Goal: Information Seeking & Learning: Understand process/instructions

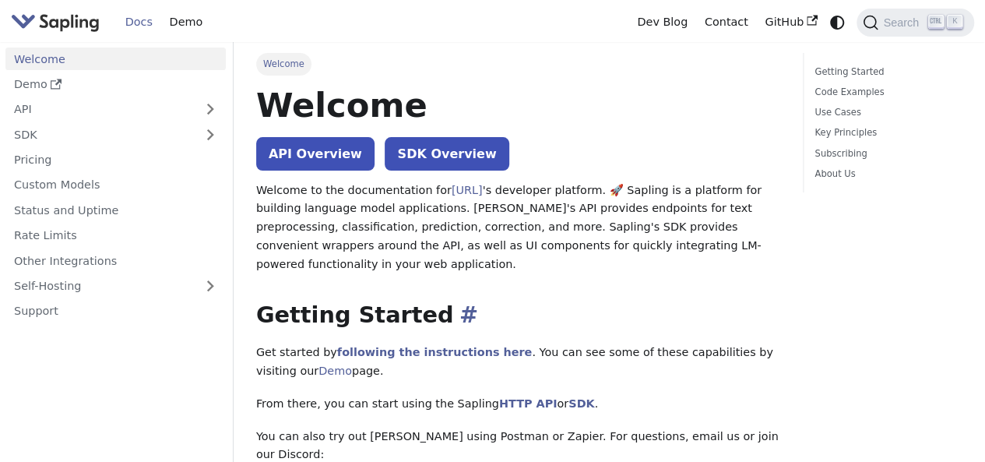
click at [333, 301] on h2 "Getting Started ​" at bounding box center [518, 315] width 524 height 28
click at [401, 346] on link "following the instructions here" at bounding box center [434, 352] width 195 height 12
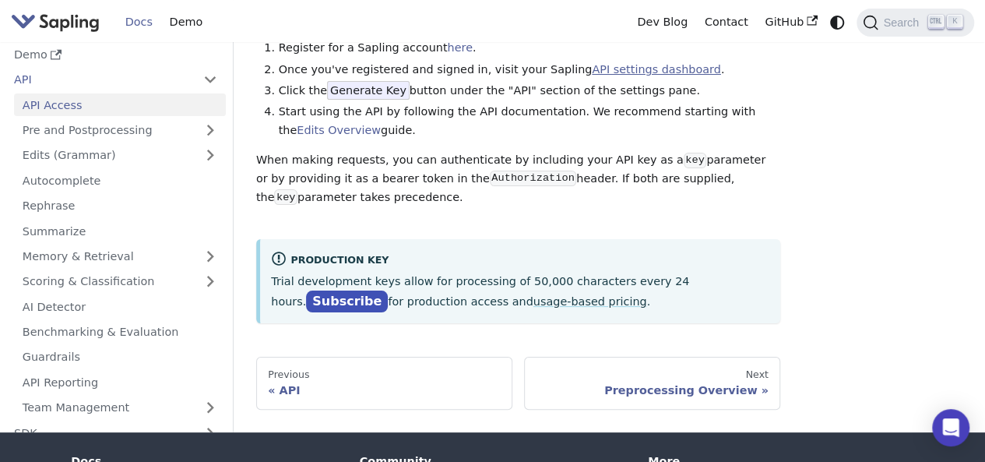
scroll to position [241, 0]
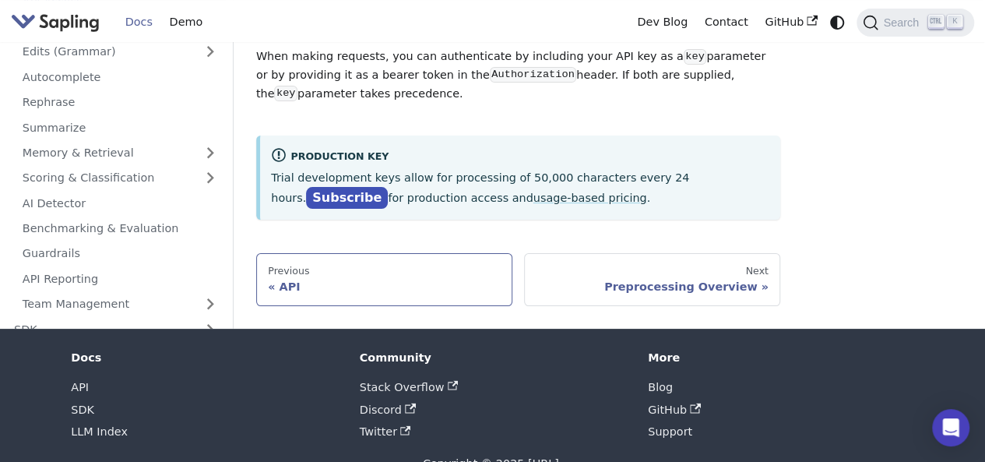
click at [348, 287] on div "API" at bounding box center [384, 287] width 233 height 14
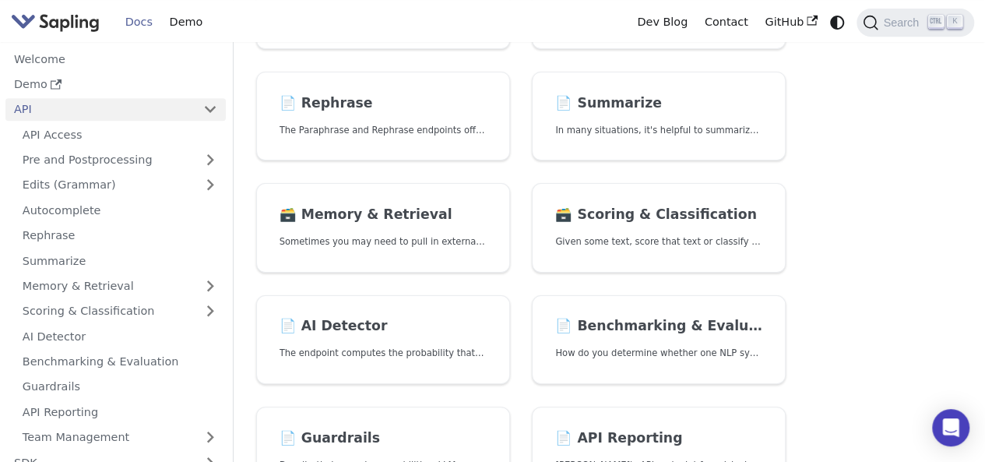
scroll to position [484, 0]
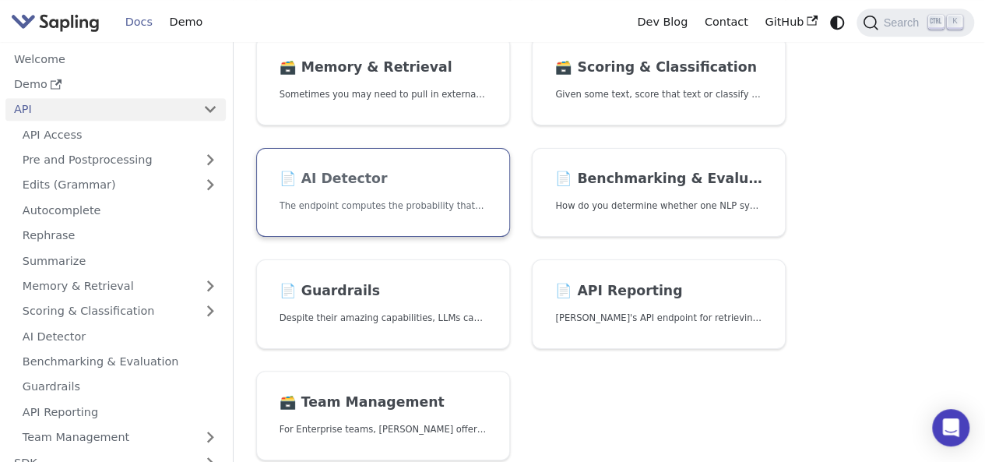
click at [340, 176] on h2 "📄️ AI Detector" at bounding box center [383, 179] width 207 height 17
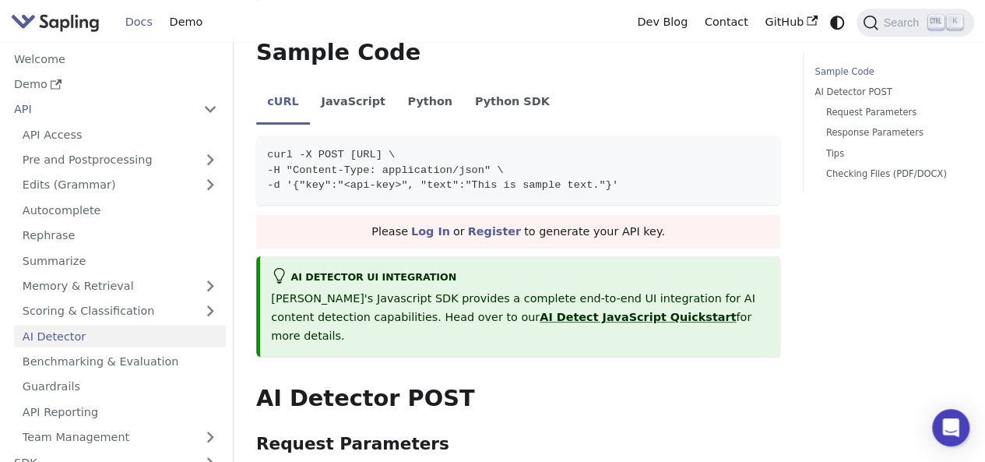
scroll to position [442, 0]
click at [458, 184] on code "curl -X POST [URL] \ -H "Content-Type: application/json" \ -d '{"key":"<api-key…" at bounding box center [518, 170] width 524 height 69
click at [450, 165] on span "-H "Content-Type: application/json" \" at bounding box center [385, 171] width 236 height 12
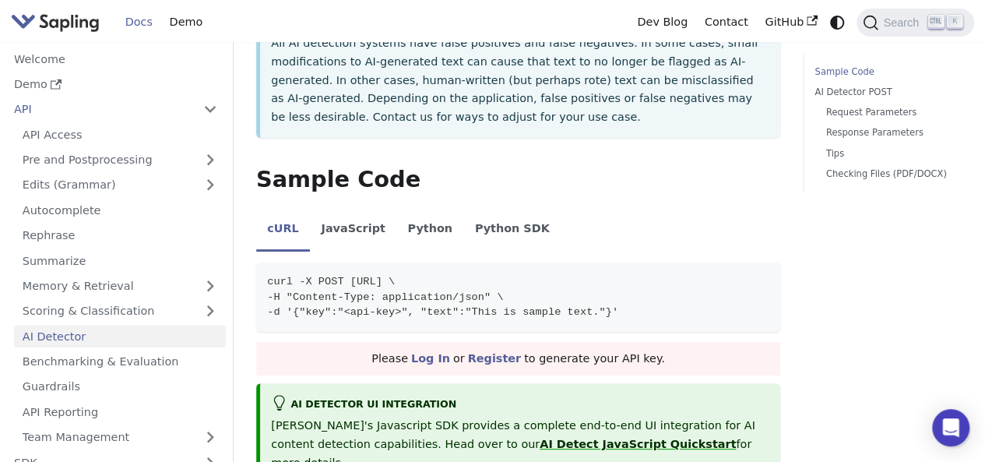
scroll to position [0, 0]
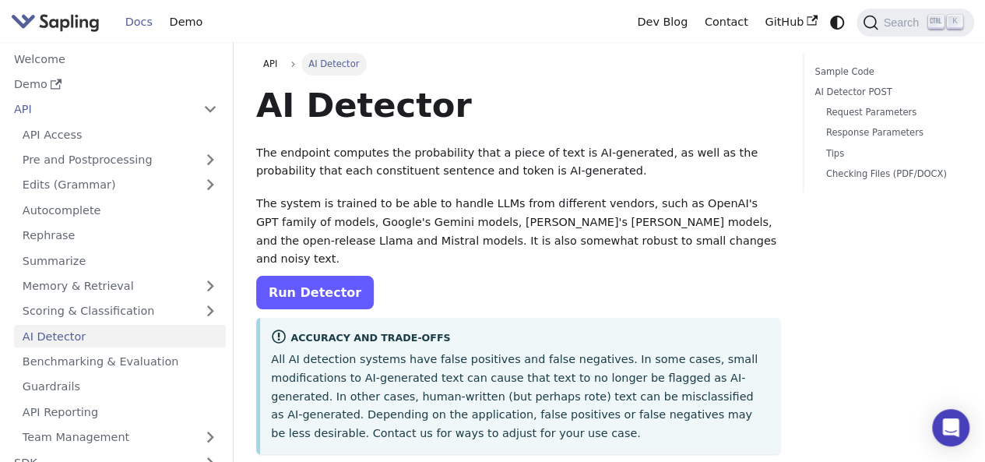
click at [314, 283] on link "Run Detector" at bounding box center [315, 292] width 118 height 33
